Goal: Task Accomplishment & Management: Use online tool/utility

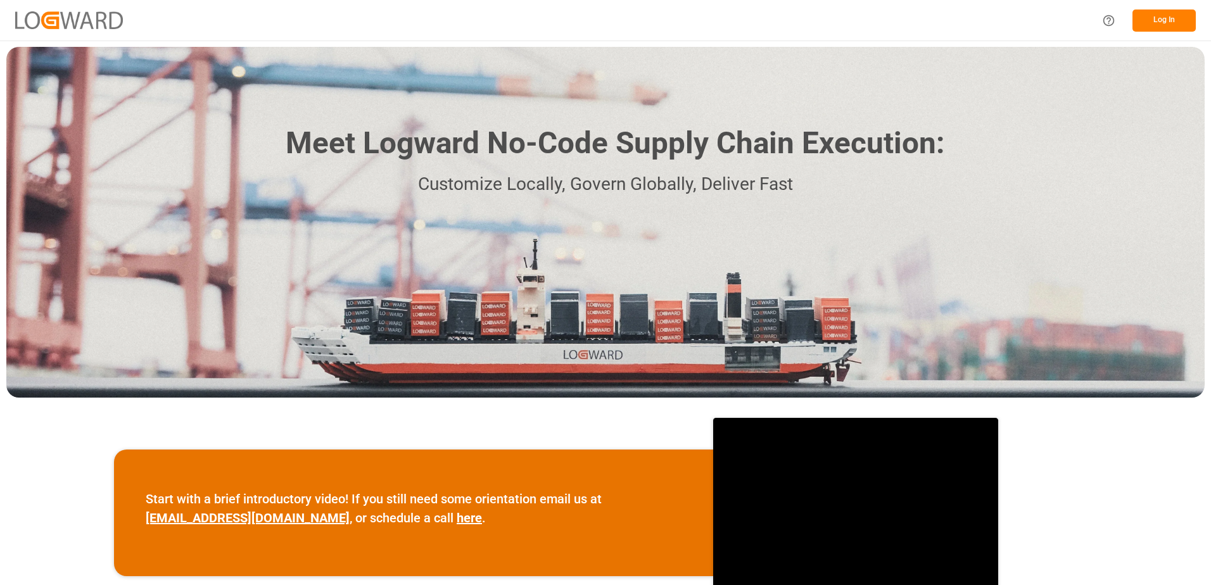
click at [417, 20] on button "Log In" at bounding box center [1163, 21] width 63 height 22
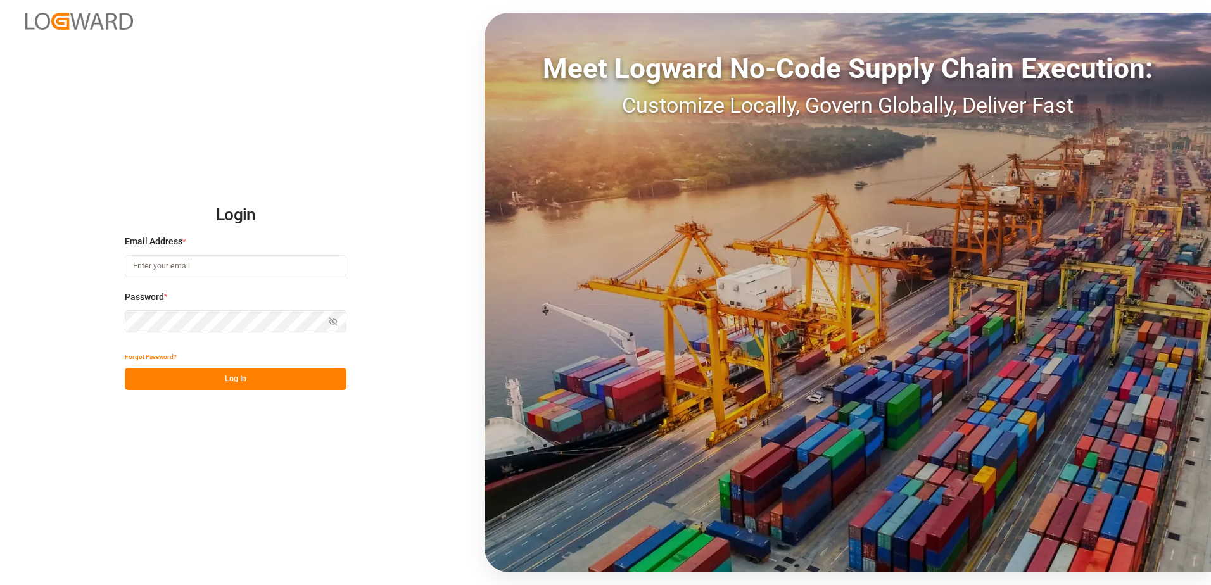
type input "[EMAIL_ADDRESS][DOMAIN_NAME]"
click at [221, 339] on button "Log In" at bounding box center [236, 379] width 222 height 22
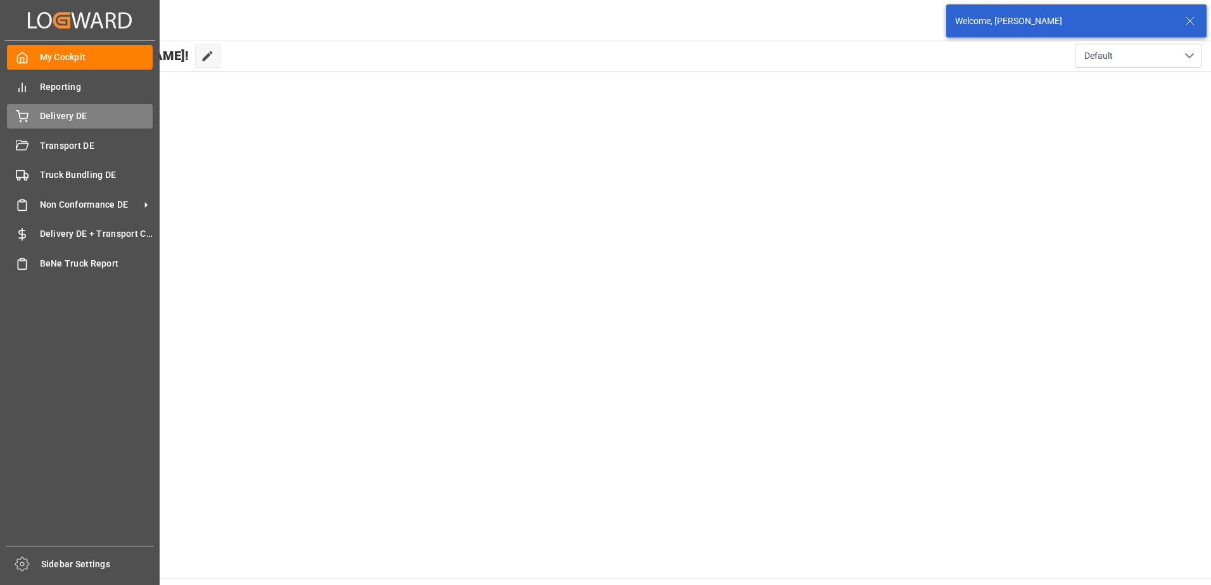
click at [20, 109] on div "Delivery DE Delivery DE" at bounding box center [80, 116] width 146 height 25
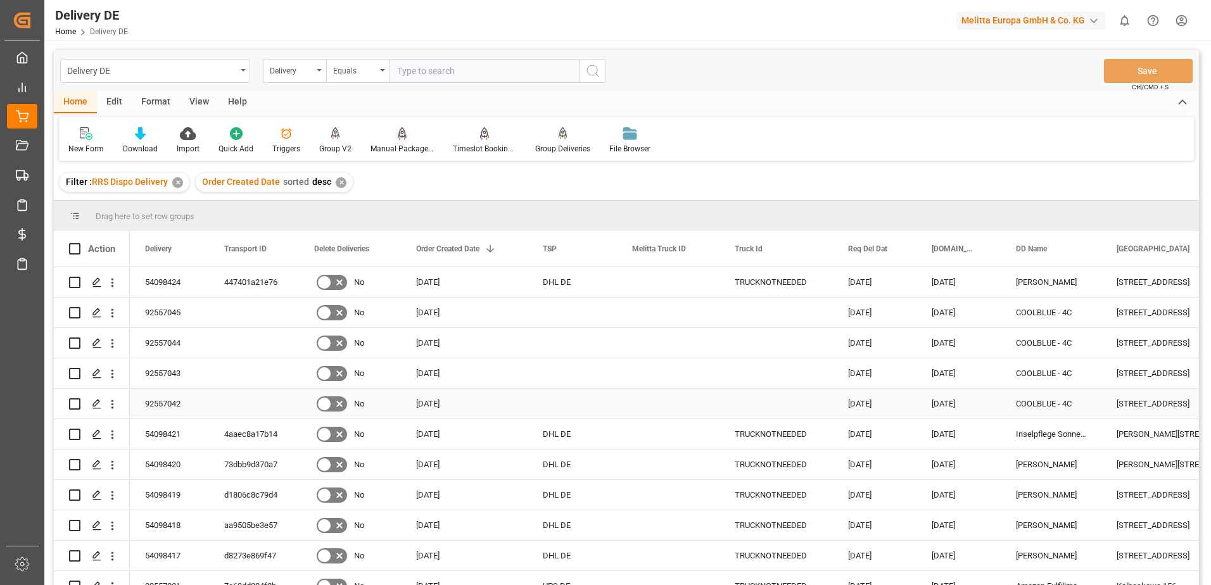
click at [73, 339] on input "Press Space to toggle row selection (unchecked)" at bounding box center [74, 403] width 11 height 11
checkbox input "true"
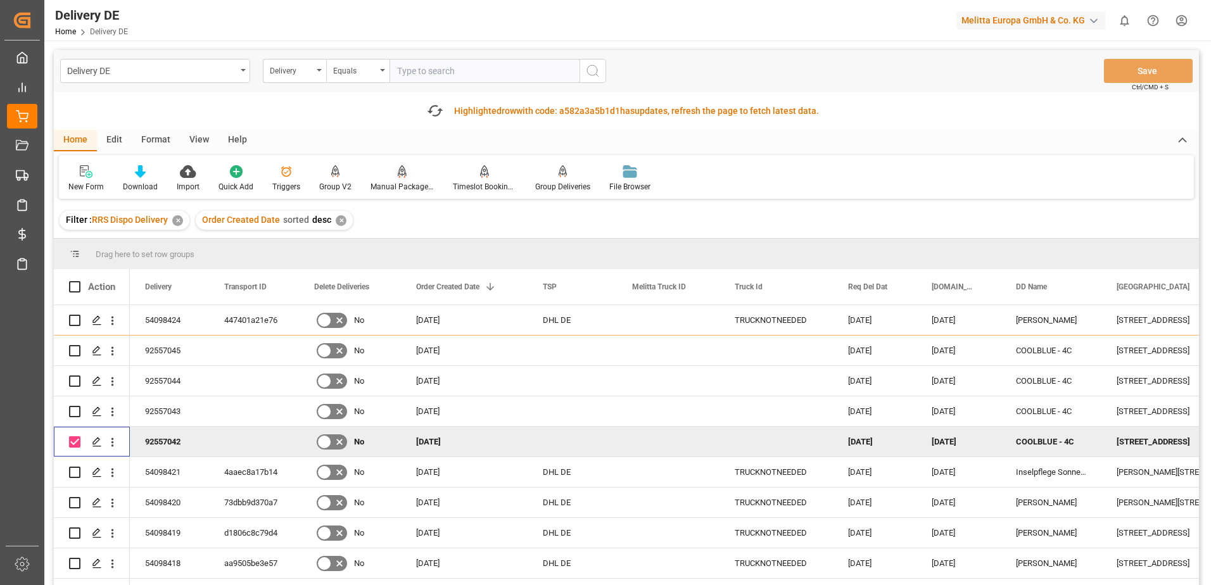
click at [399, 146] on div "Home Edit Format View Help" at bounding box center [626, 141] width 1145 height 22
click at [396, 179] on div "Manual Package TypeDetermination" at bounding box center [402, 179] width 82 height 28
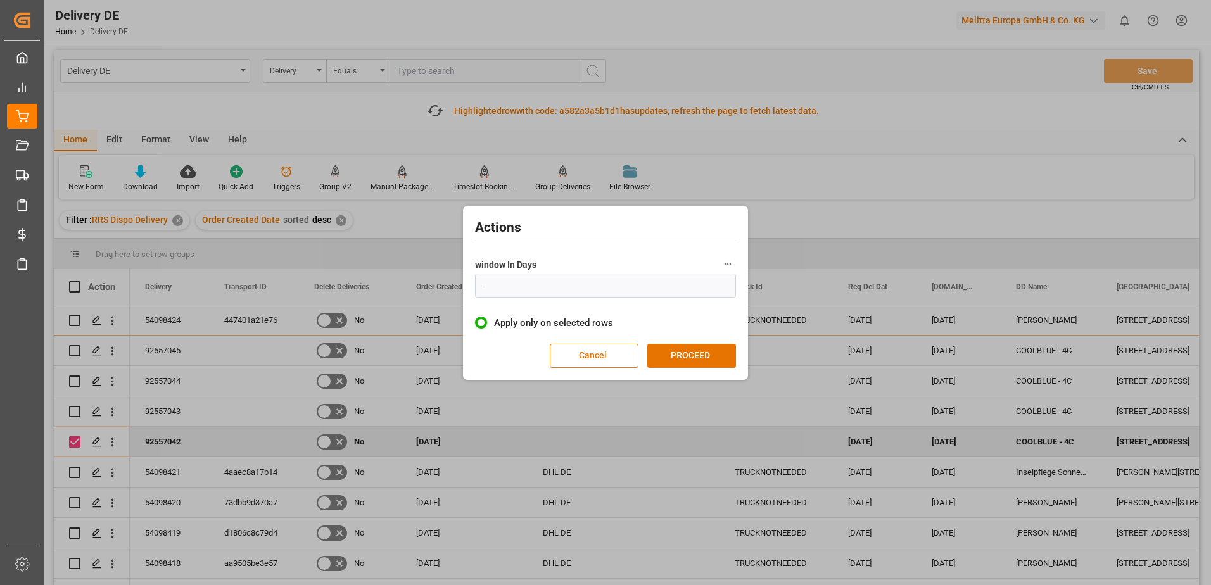
type input "1"
click at [417, 339] on button "PROCEED" at bounding box center [691, 356] width 89 height 24
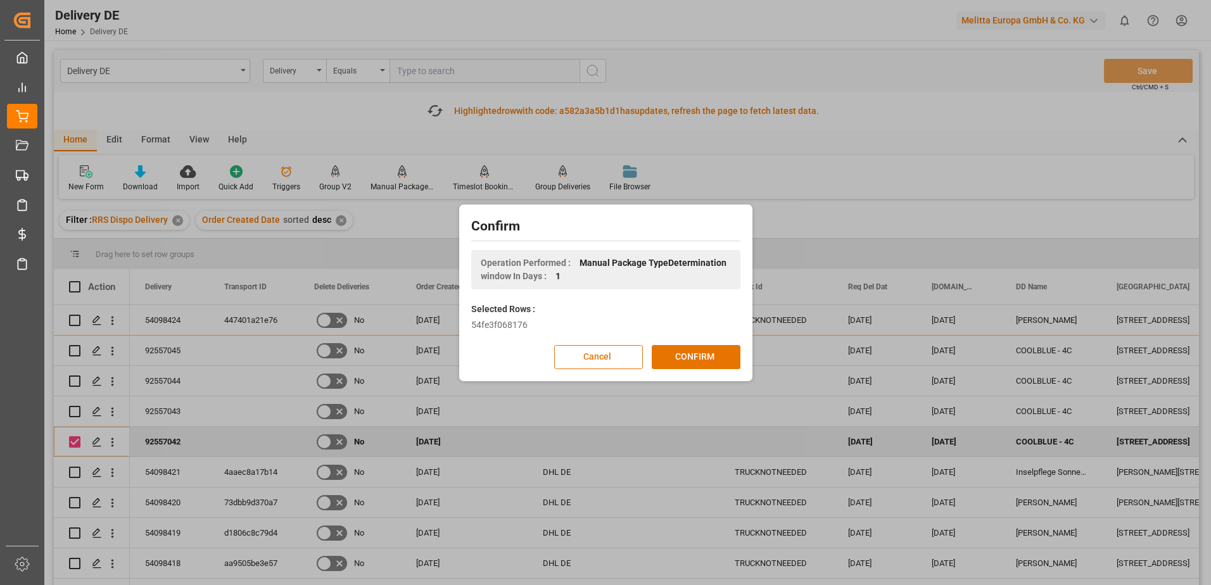
click at [417, 339] on button "CONFIRM" at bounding box center [696, 357] width 89 height 24
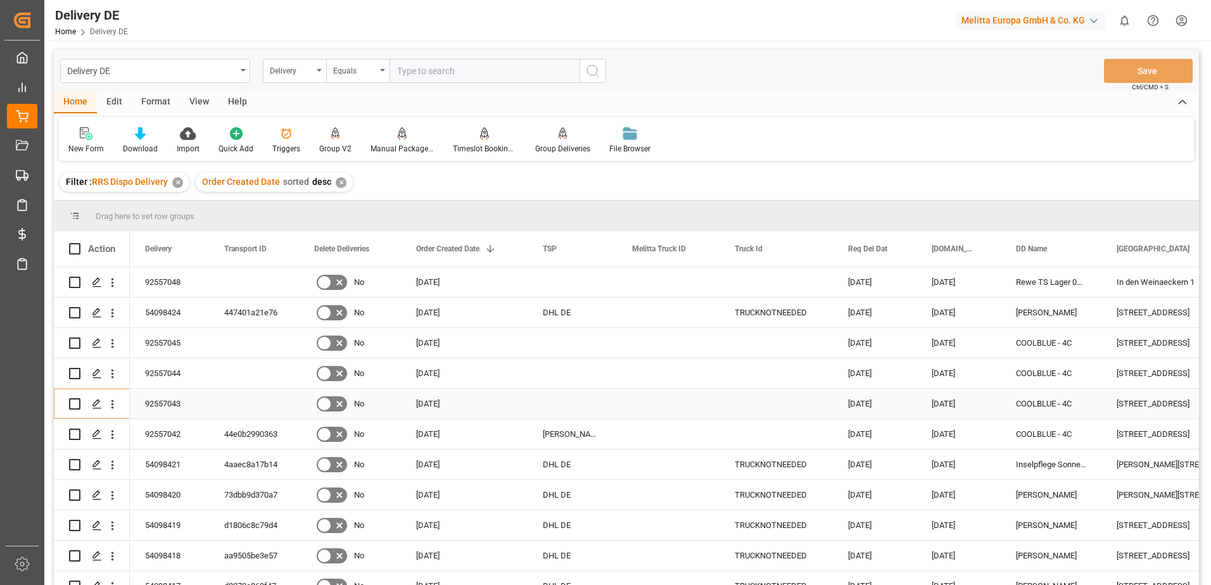
click at [73, 339] on input "Press Space to toggle row selection (unchecked)" at bounding box center [74, 403] width 11 height 11
checkbox input "true"
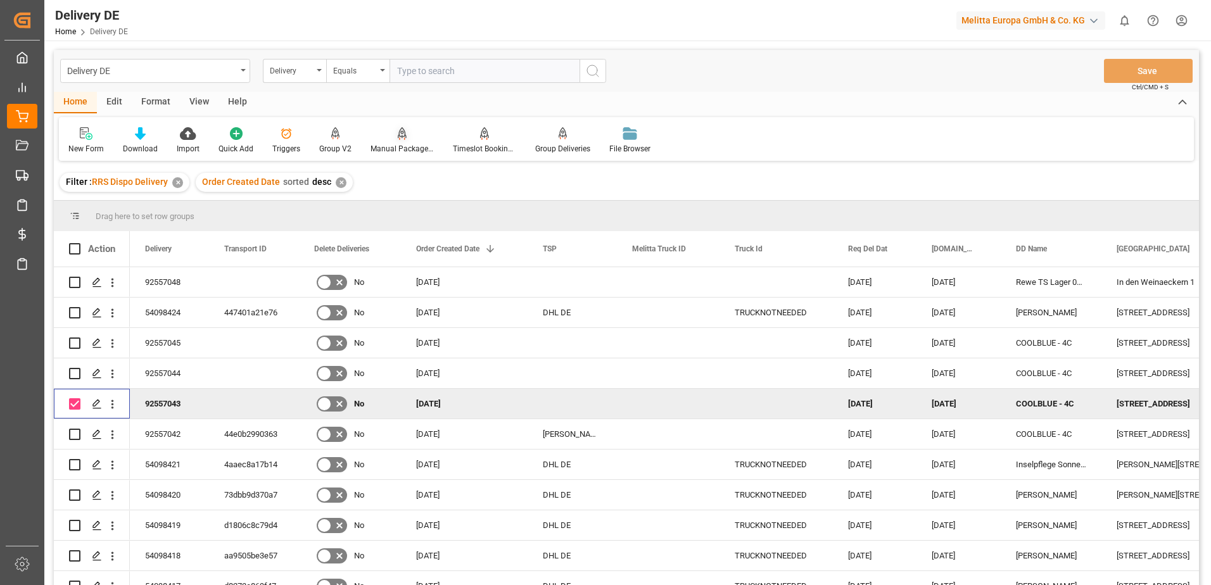
click at [396, 143] on div "Manual Package TypeDetermination" at bounding box center [402, 148] width 63 height 11
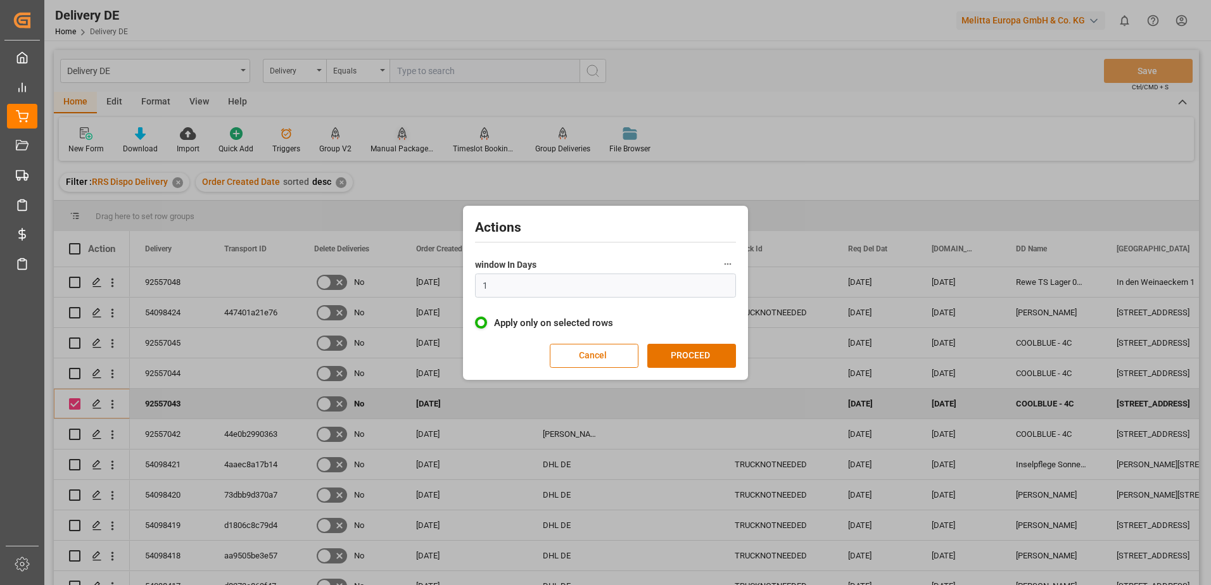
type input "1"
click at [417, 339] on button "PROCEED" at bounding box center [691, 356] width 89 height 24
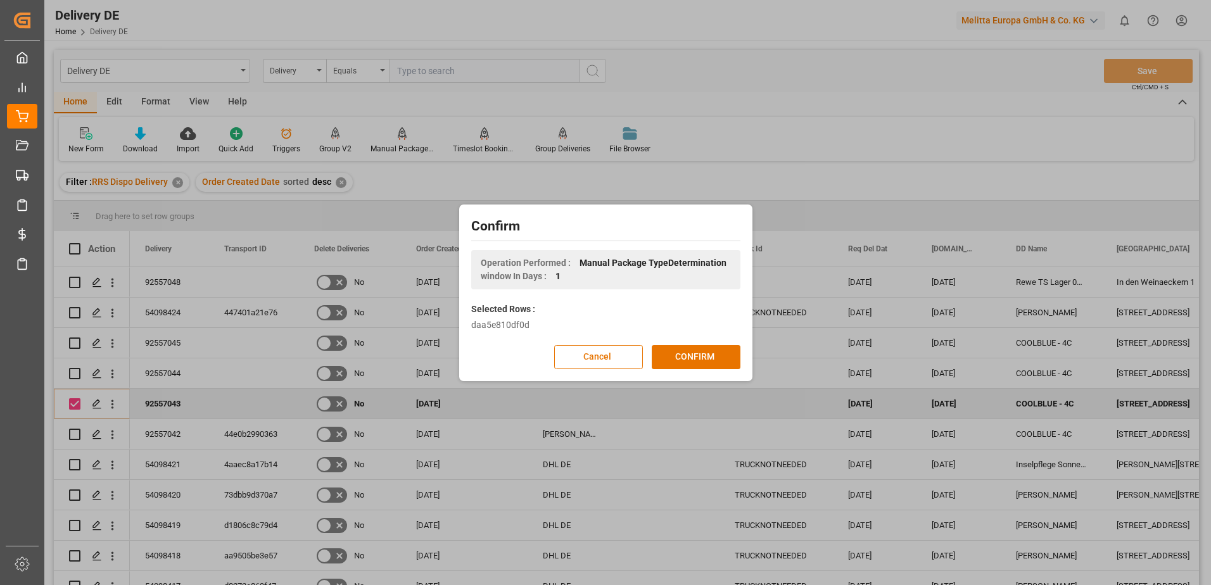
click at [417, 339] on button "CONFIRM" at bounding box center [696, 357] width 89 height 24
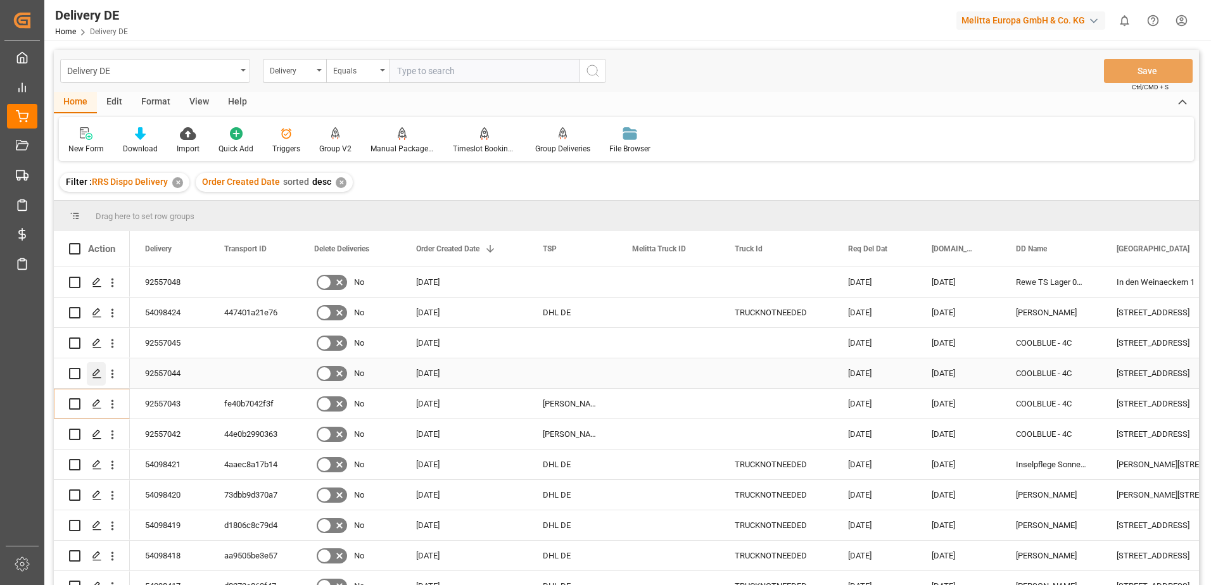
drag, startPoint x: 75, startPoint y: 376, endPoint x: 89, endPoint y: 381, distance: 14.0
click at [75, 339] on input "Press Space to toggle row selection (unchecked)" at bounding box center [74, 373] width 11 height 11
checkbox input "true"
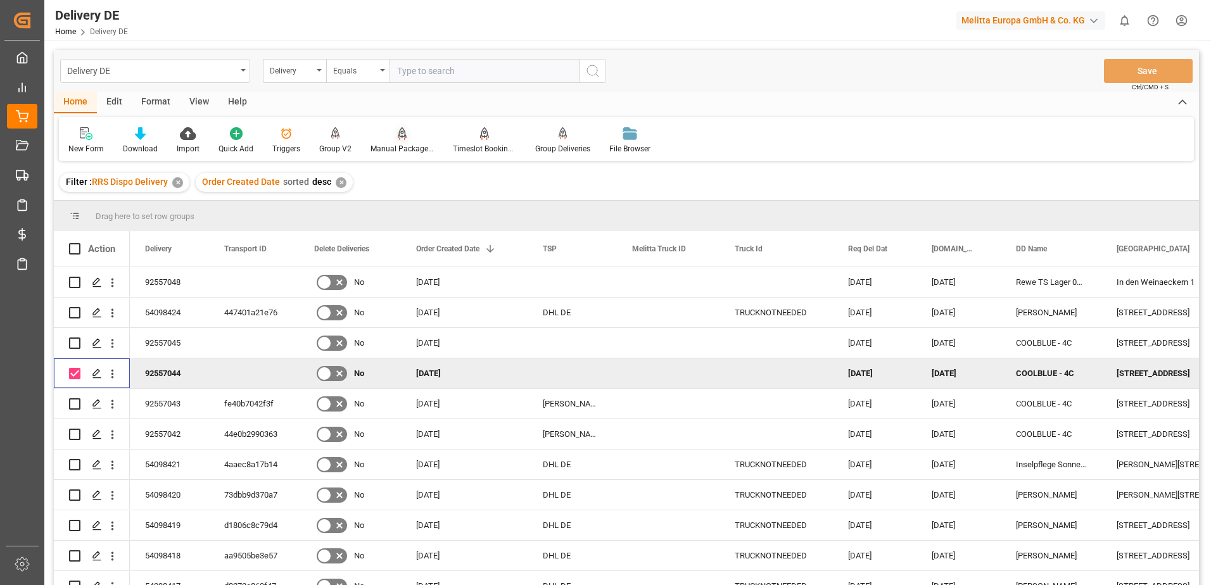
click at [398, 136] on icon at bounding box center [402, 133] width 9 height 13
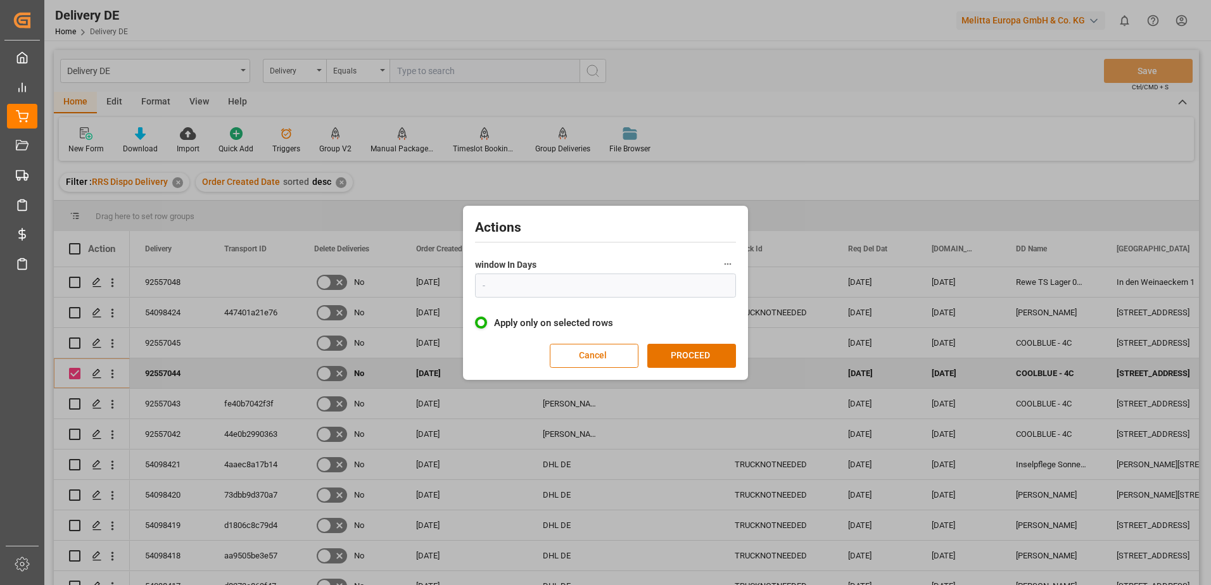
type input "1"
click at [417, 339] on button "PROCEED" at bounding box center [691, 356] width 89 height 24
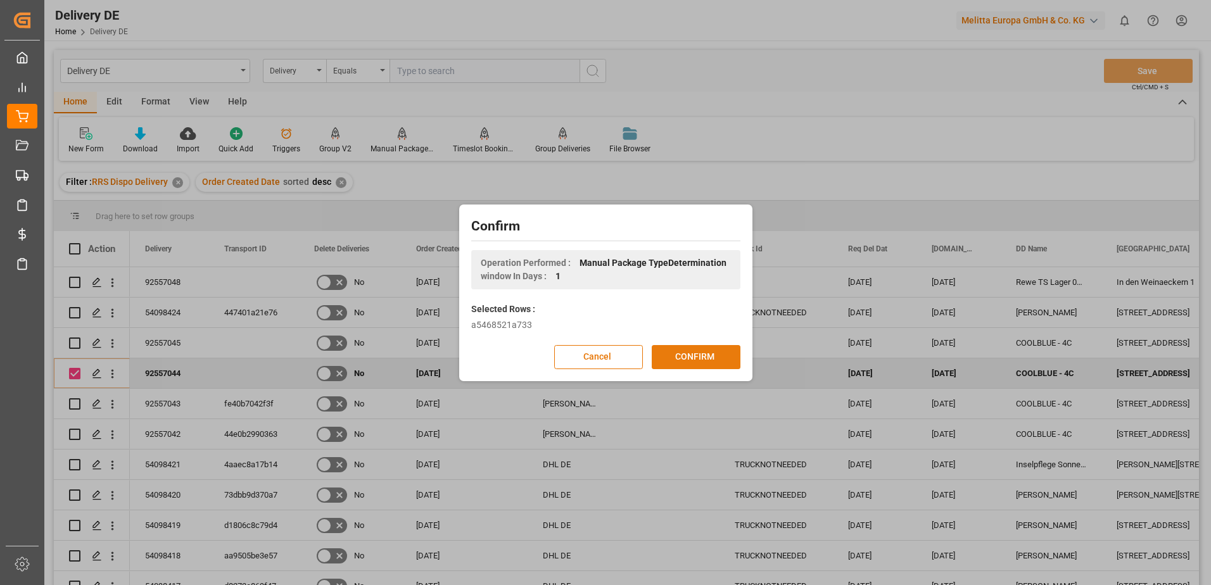
click at [417, 339] on button "CONFIRM" at bounding box center [696, 357] width 89 height 24
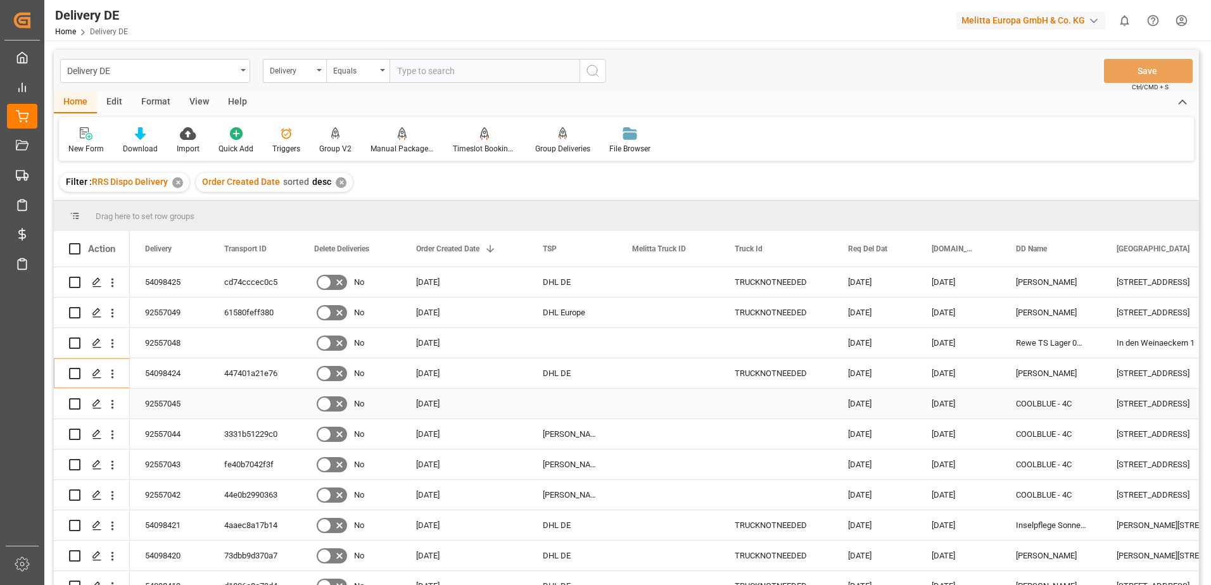
click at [75, 339] on input "Press Space to toggle row selection (unchecked)" at bounding box center [74, 403] width 11 height 11
checkbox input "true"
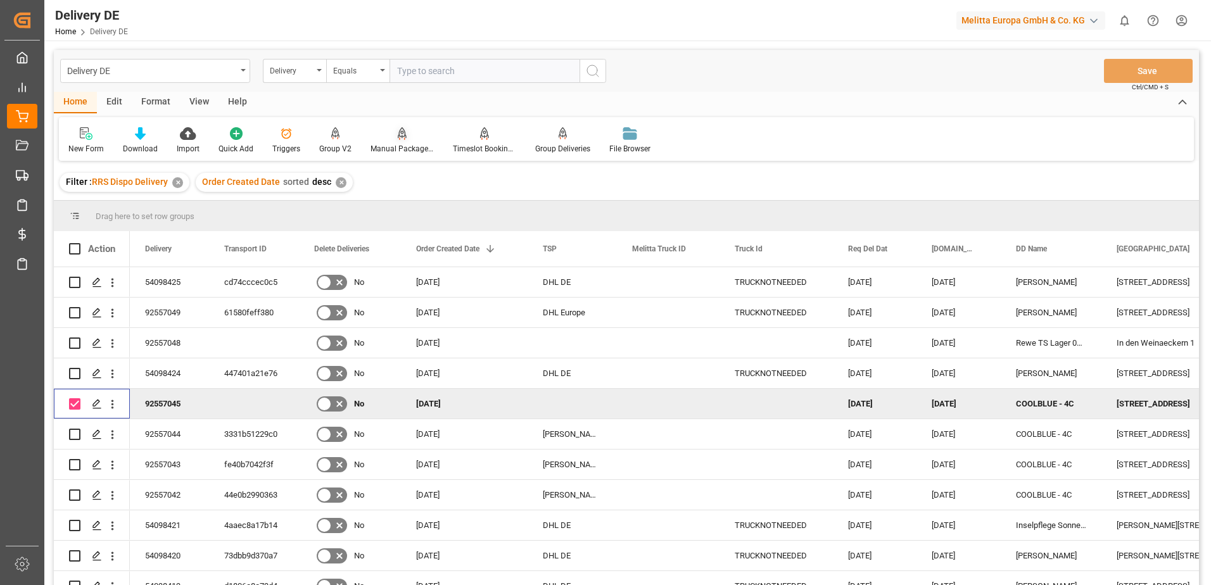
click at [402, 141] on div "Manual Package TypeDetermination" at bounding box center [402, 141] width 82 height 28
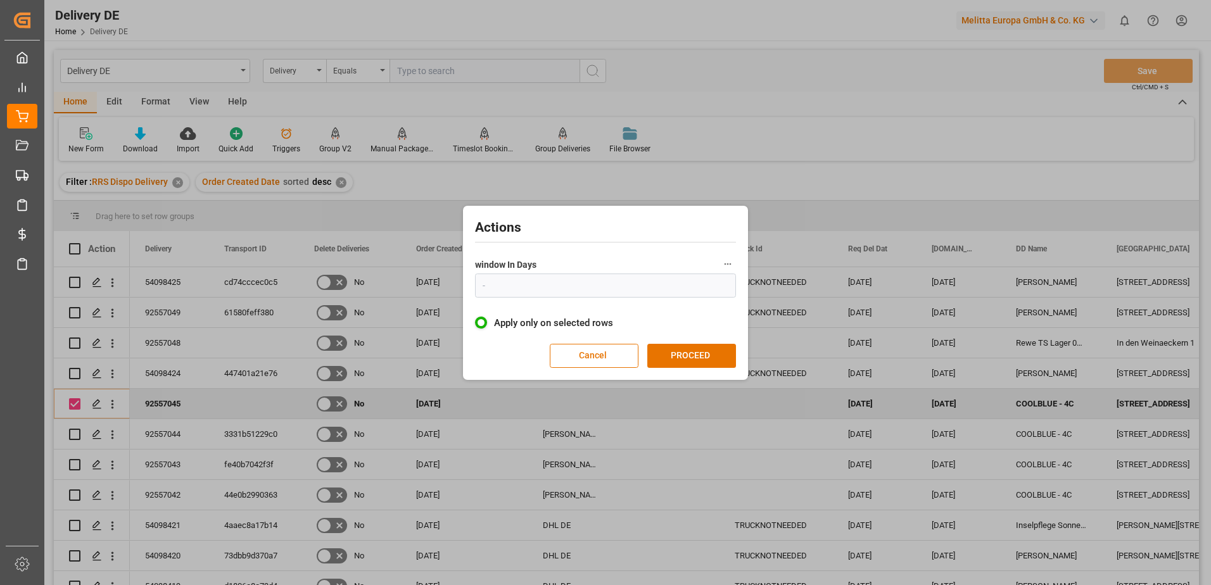
type input "1"
click at [417, 339] on button "PROCEED" at bounding box center [691, 356] width 89 height 24
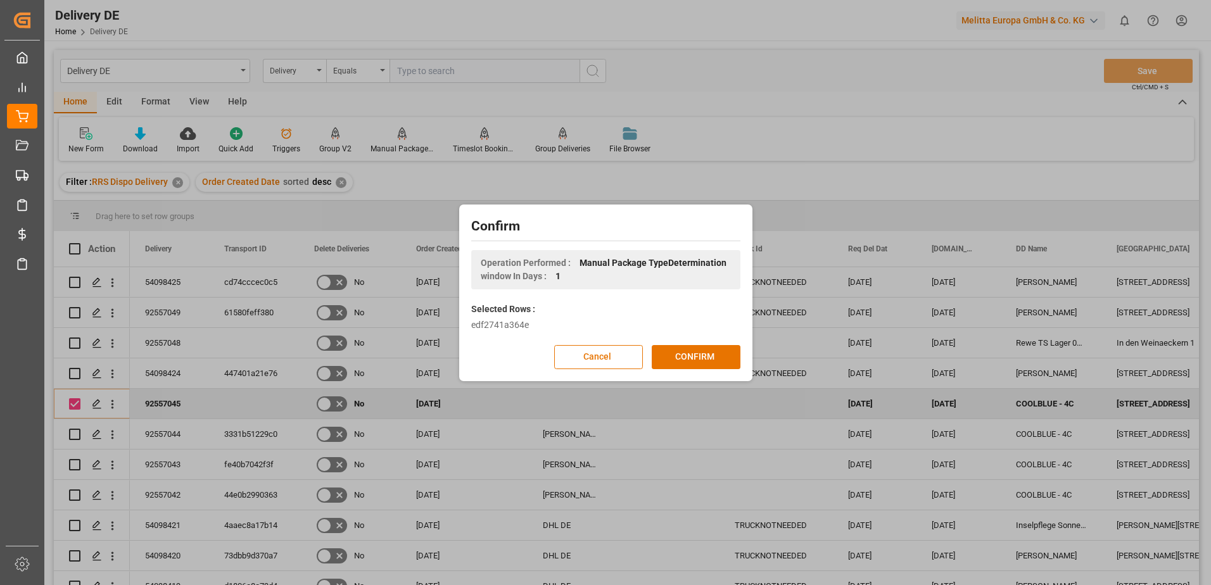
click at [417, 339] on button "CONFIRM" at bounding box center [696, 357] width 89 height 24
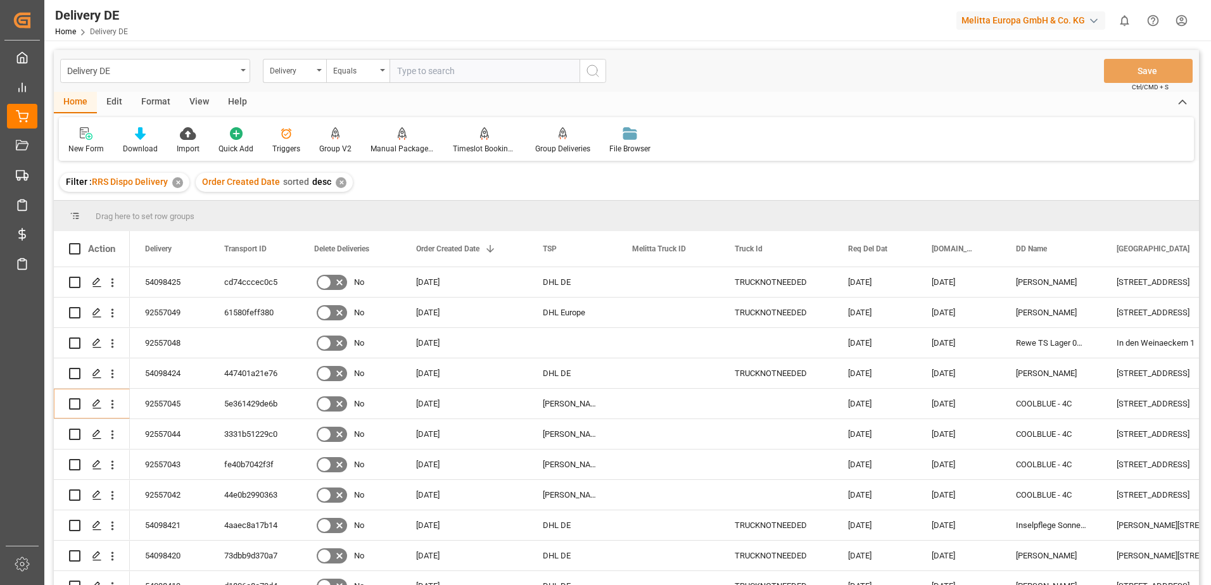
click at [417, 22] on html "Created by potrace 1.15, written by [PERSON_NAME] [DATE]-[DATE] Created by potr…" at bounding box center [605, 292] width 1211 height 585
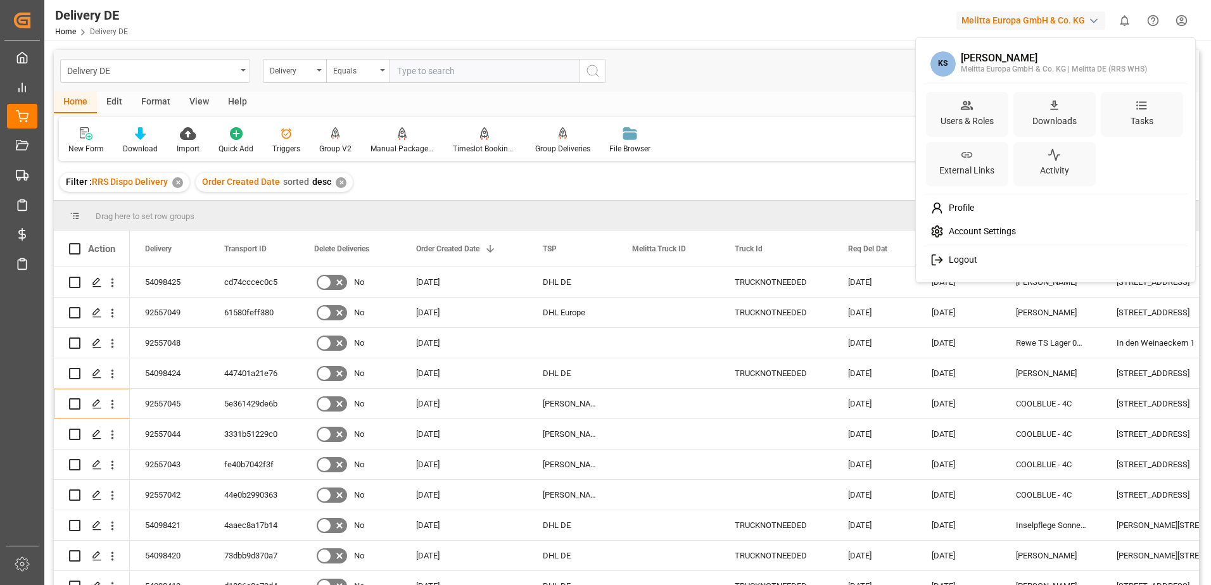
click at [417, 259] on span "Logout" at bounding box center [961, 260] width 34 height 11
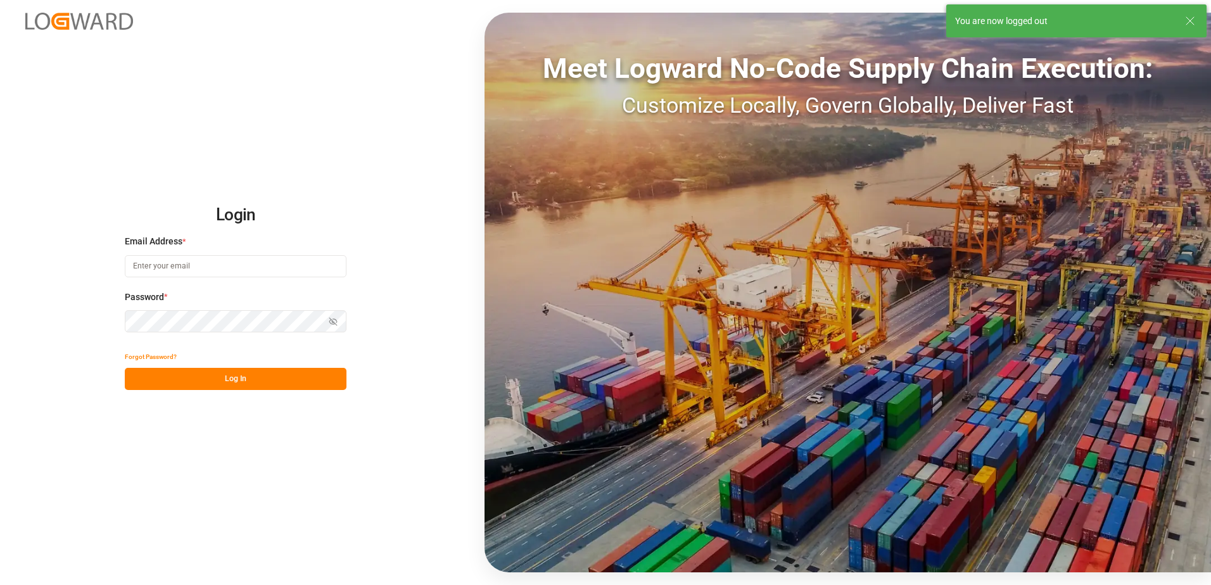
type input "[EMAIL_ADDRESS][DOMAIN_NAME]"
